Goal: Information Seeking & Learning: Learn about a topic

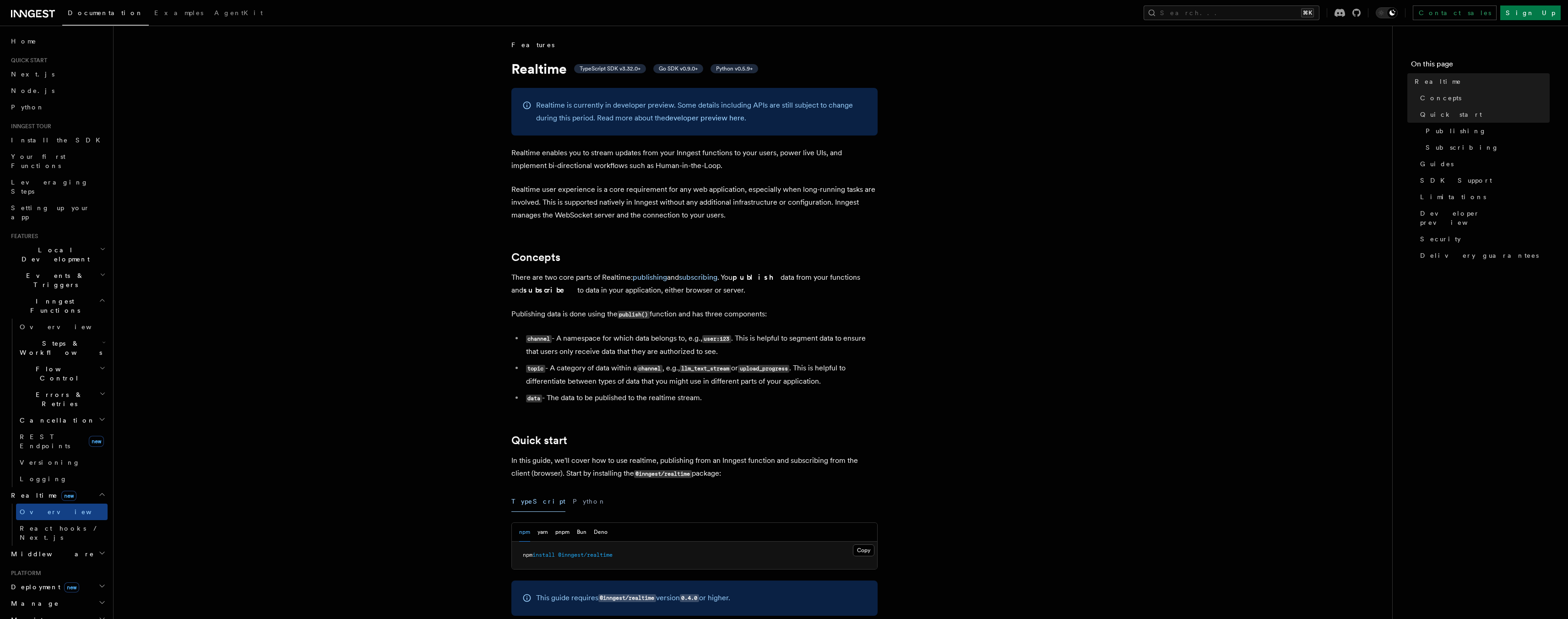
click at [662, 156] on p "Realtime enables you to stream updates from your Inngest functions to your user…" at bounding box center [695, 159] width 366 height 26
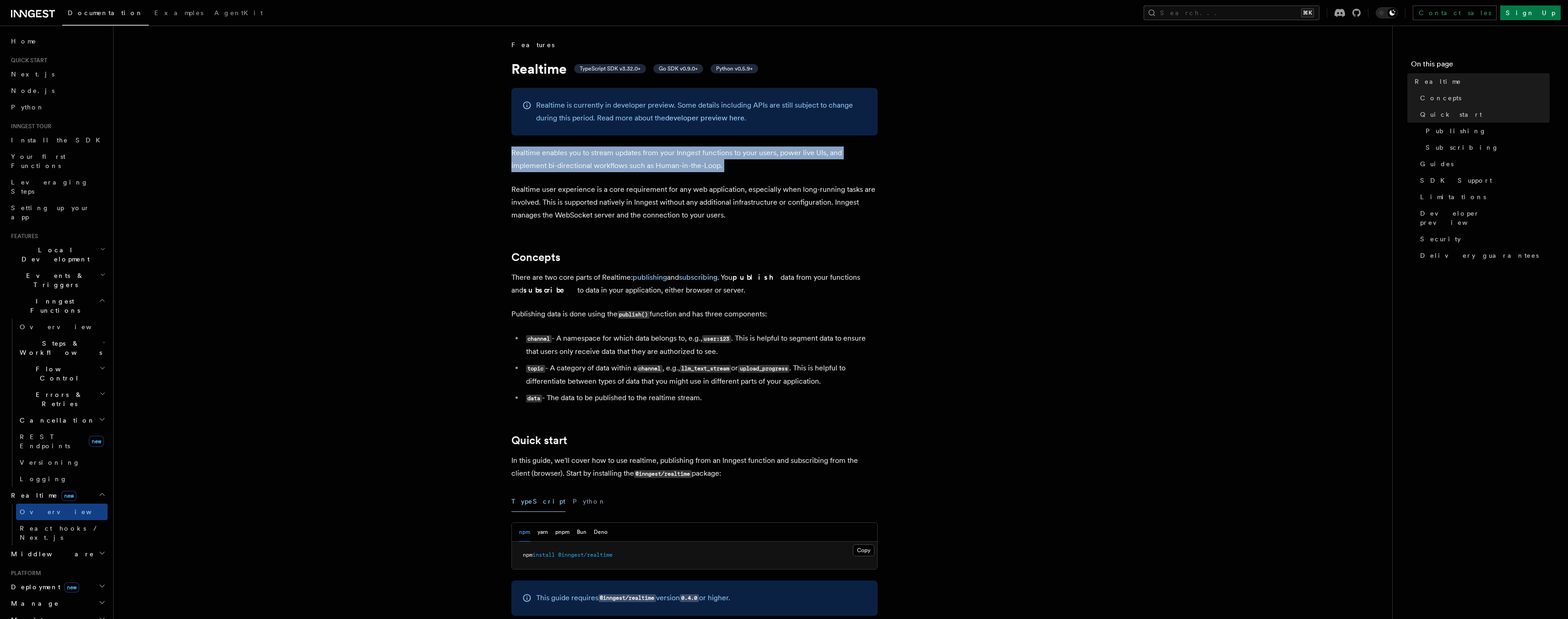
click at [662, 156] on p "Realtime enables you to stream updates from your Inngest functions to your user…" at bounding box center [695, 159] width 366 height 26
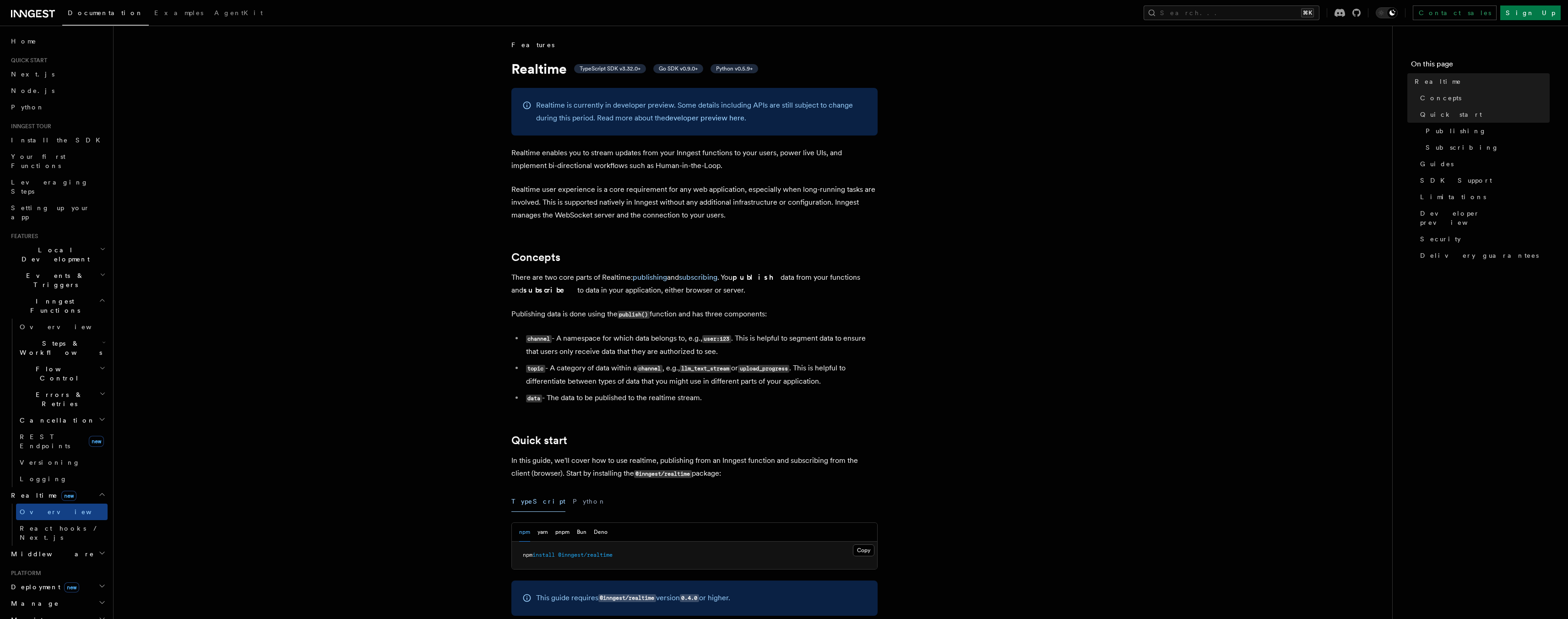
click at [636, 200] on p "Realtime user experience is a core requirement for any web application, especia…" at bounding box center [695, 202] width 366 height 38
click at [659, 201] on p "Realtime user experience is a core requirement for any web application, especia…" at bounding box center [695, 202] width 366 height 38
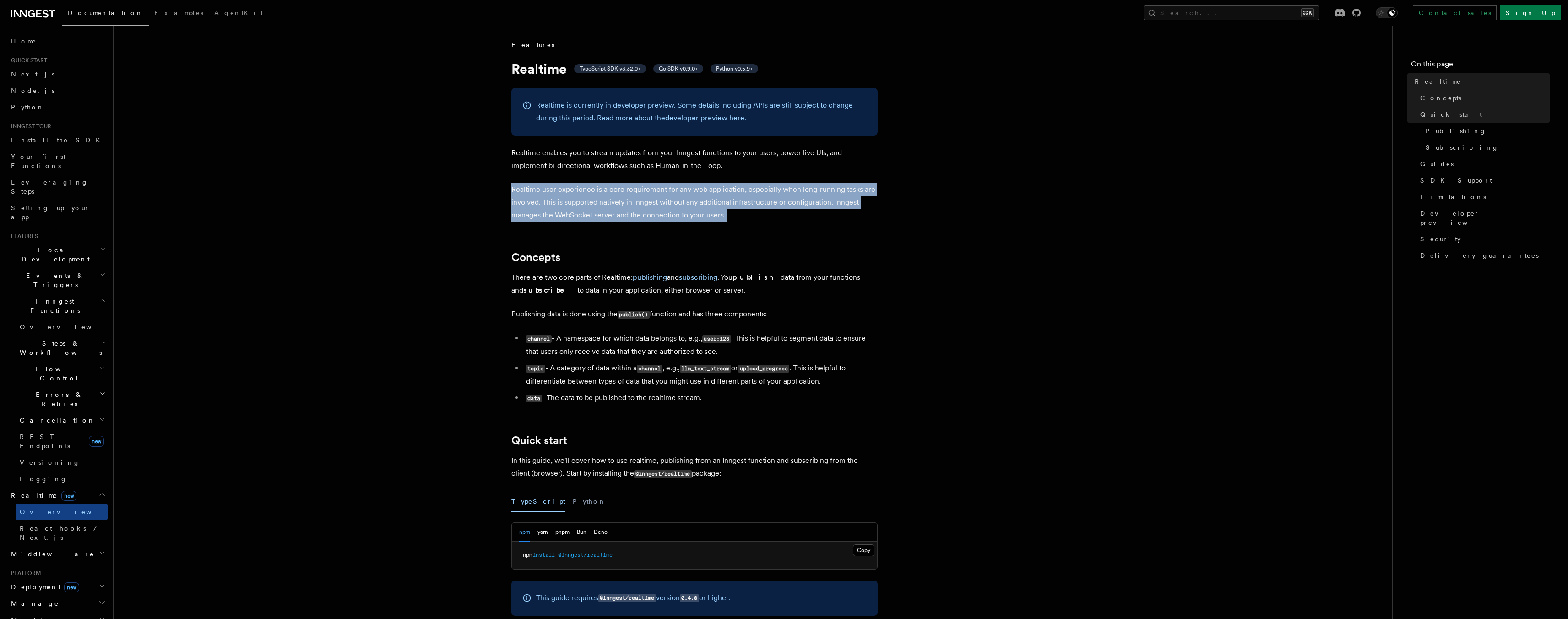
click at [659, 201] on p "Realtime user experience is a core requirement for any web application, especia…" at bounding box center [695, 202] width 366 height 38
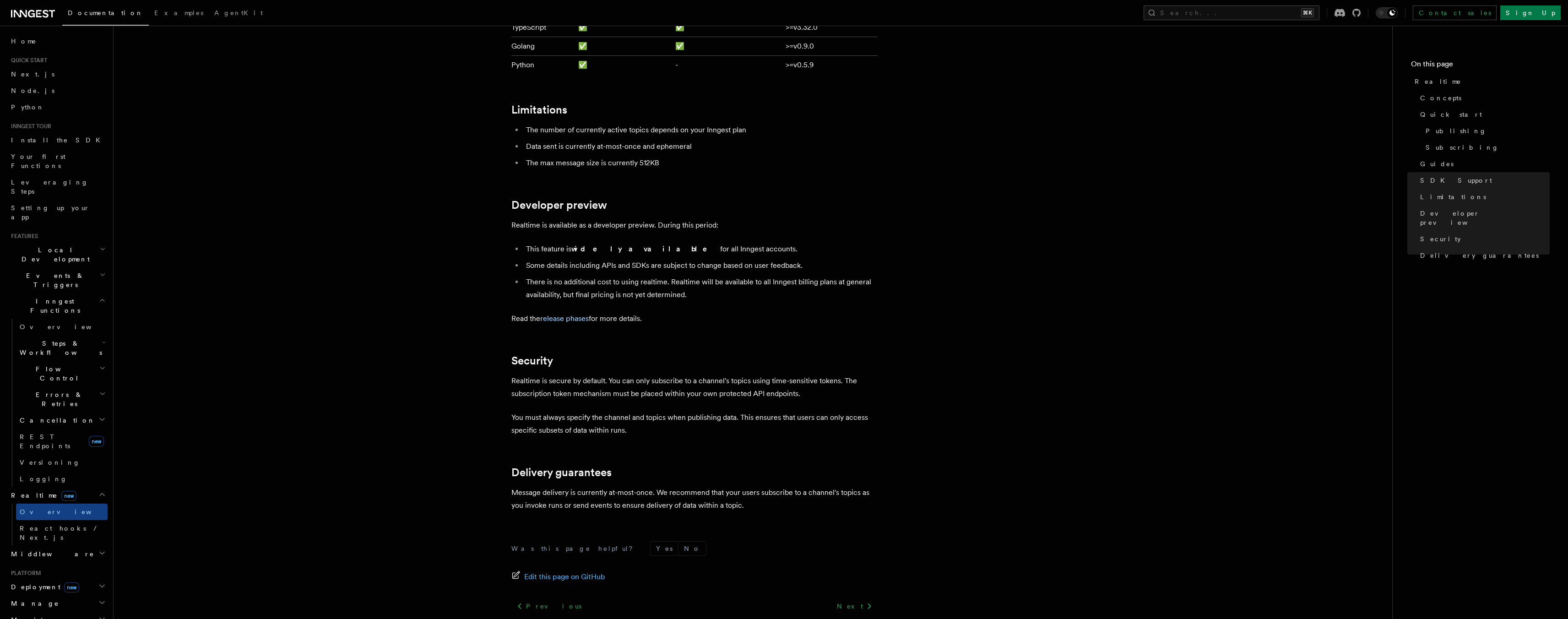
scroll to position [2261, 0]
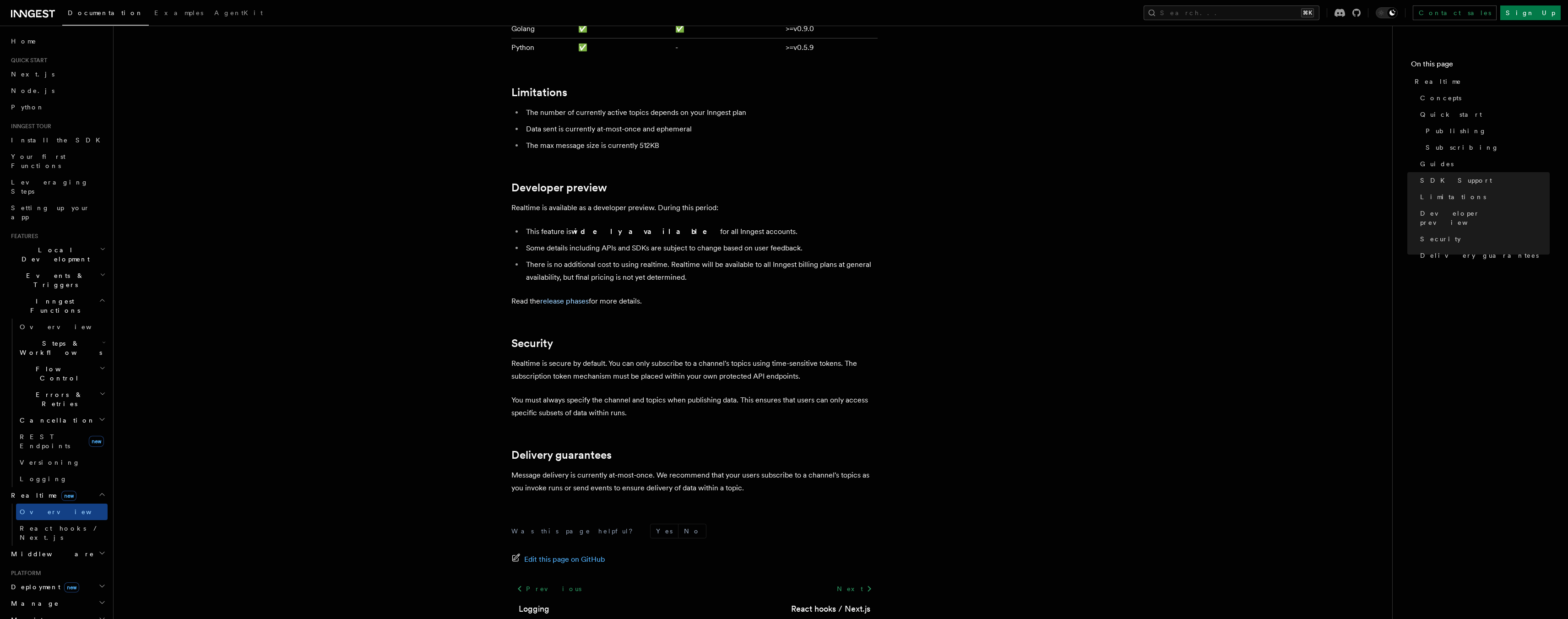
click at [734, 469] on p "Message delivery is currently at-most-once. We recommend that your users subscr…" at bounding box center [695, 481] width 366 height 26
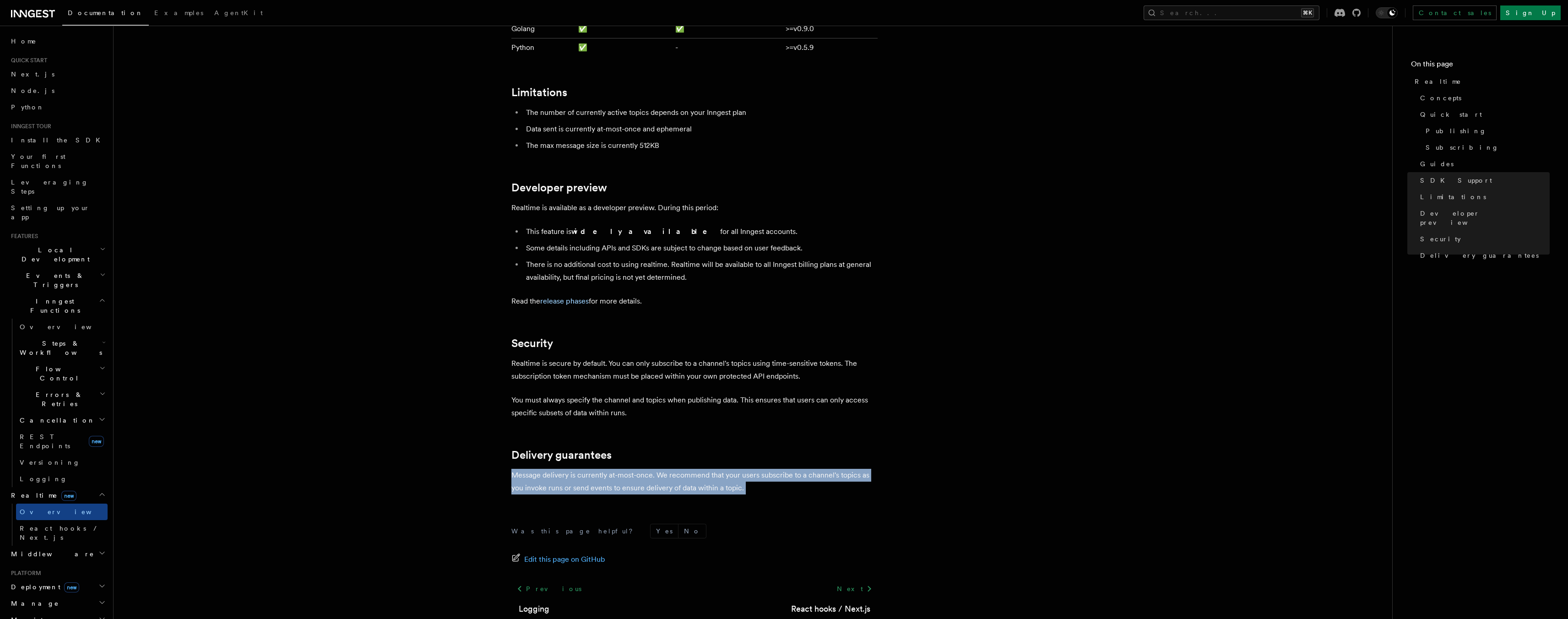
click at [734, 469] on p "Message delivery is currently at-most-once. We recommend that your users subscr…" at bounding box center [695, 481] width 366 height 26
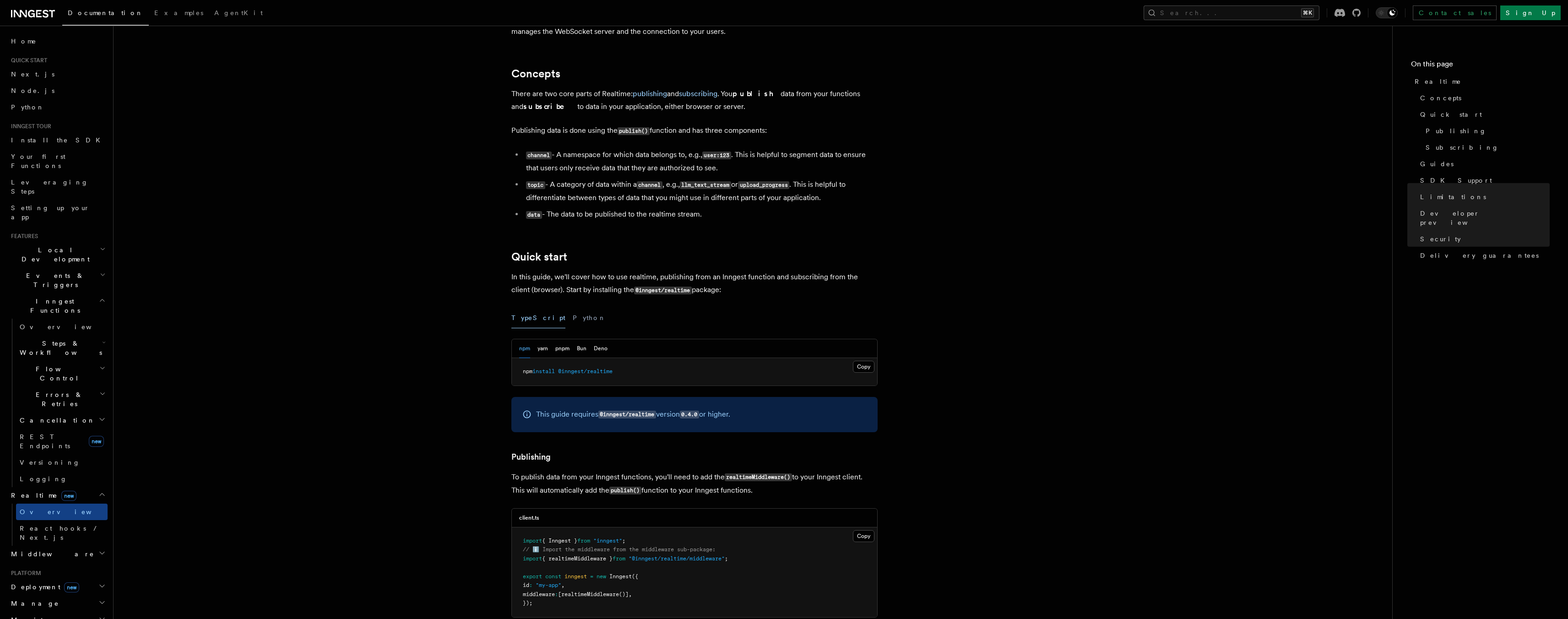
scroll to position [0, 0]
